Goal: Task Accomplishment & Management: Use online tool/utility

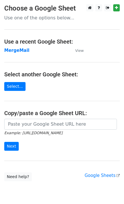
click at [15, 52] on strong "MergeMail" at bounding box center [16, 50] width 25 height 5
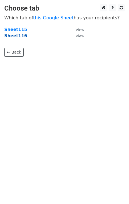
click at [17, 38] on strong "Sheet116" at bounding box center [15, 35] width 23 height 5
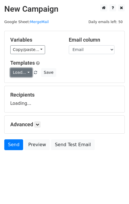
click at [22, 69] on link "Load..." at bounding box center [21, 72] width 22 height 9
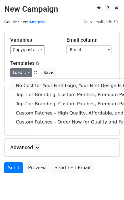
click at [34, 83] on link "No Cost for Your First Logo, Your First Design Is On Us!" at bounding box center [92, 85] width 166 height 9
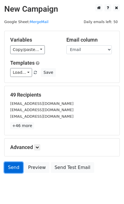
click at [15, 167] on link "Send" at bounding box center [13, 167] width 19 height 11
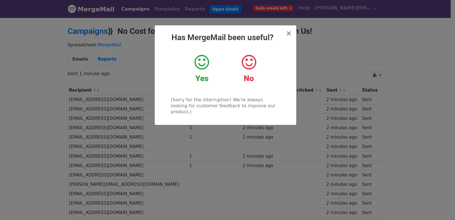
click at [141, 98] on div "× Has MergeMail been useful? Yes No (Sorry for the interruption! We're always l…" at bounding box center [227, 118] width 455 height 203
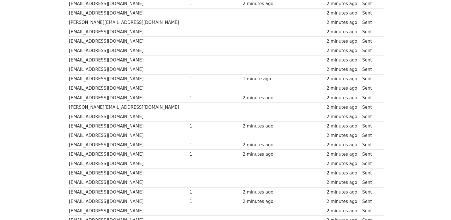
scroll to position [387, 0]
